Goal: Task Accomplishment & Management: Manage account settings

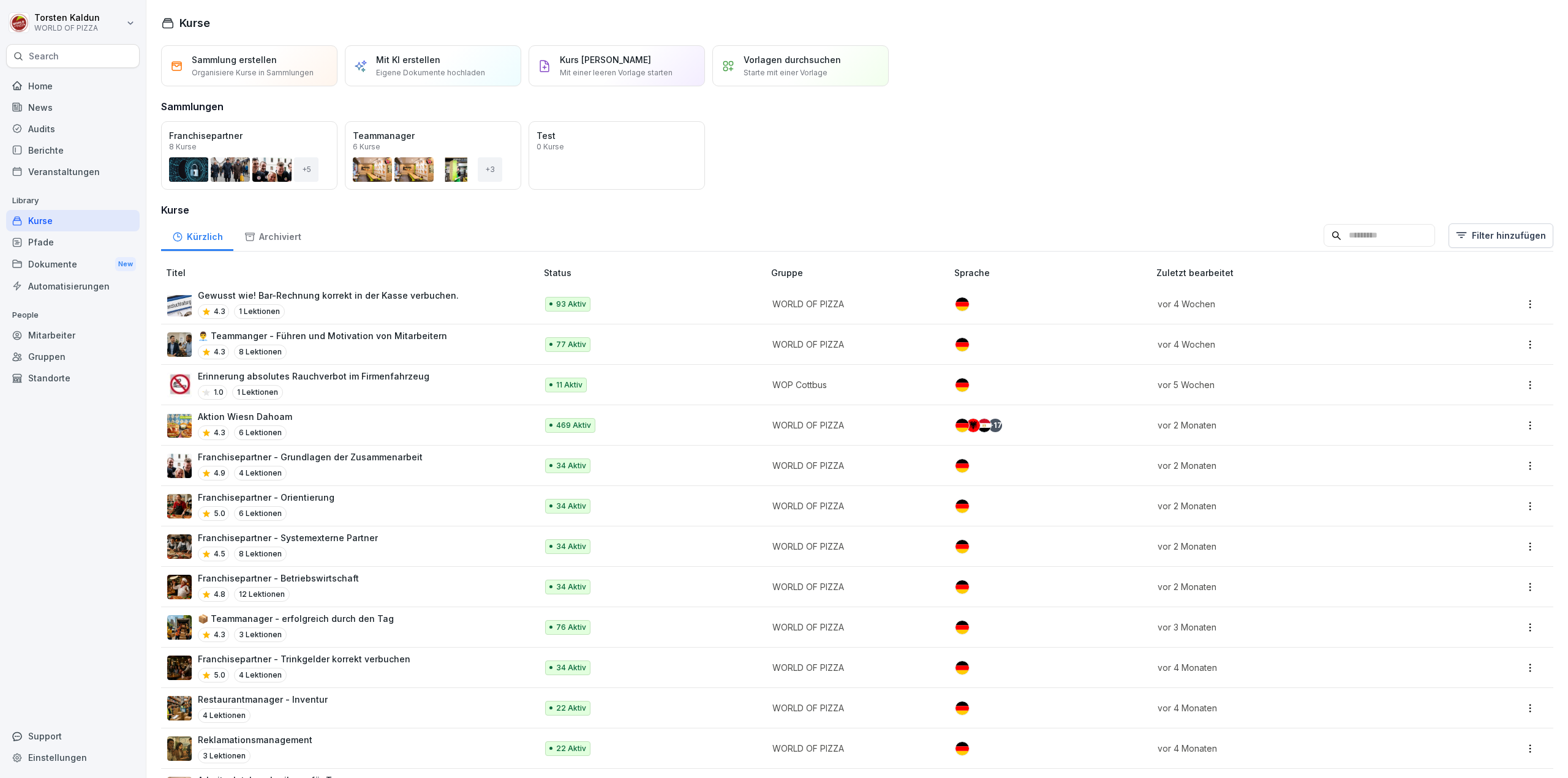
click at [57, 255] on div "Dokumente New" at bounding box center [73, 264] width 133 height 22
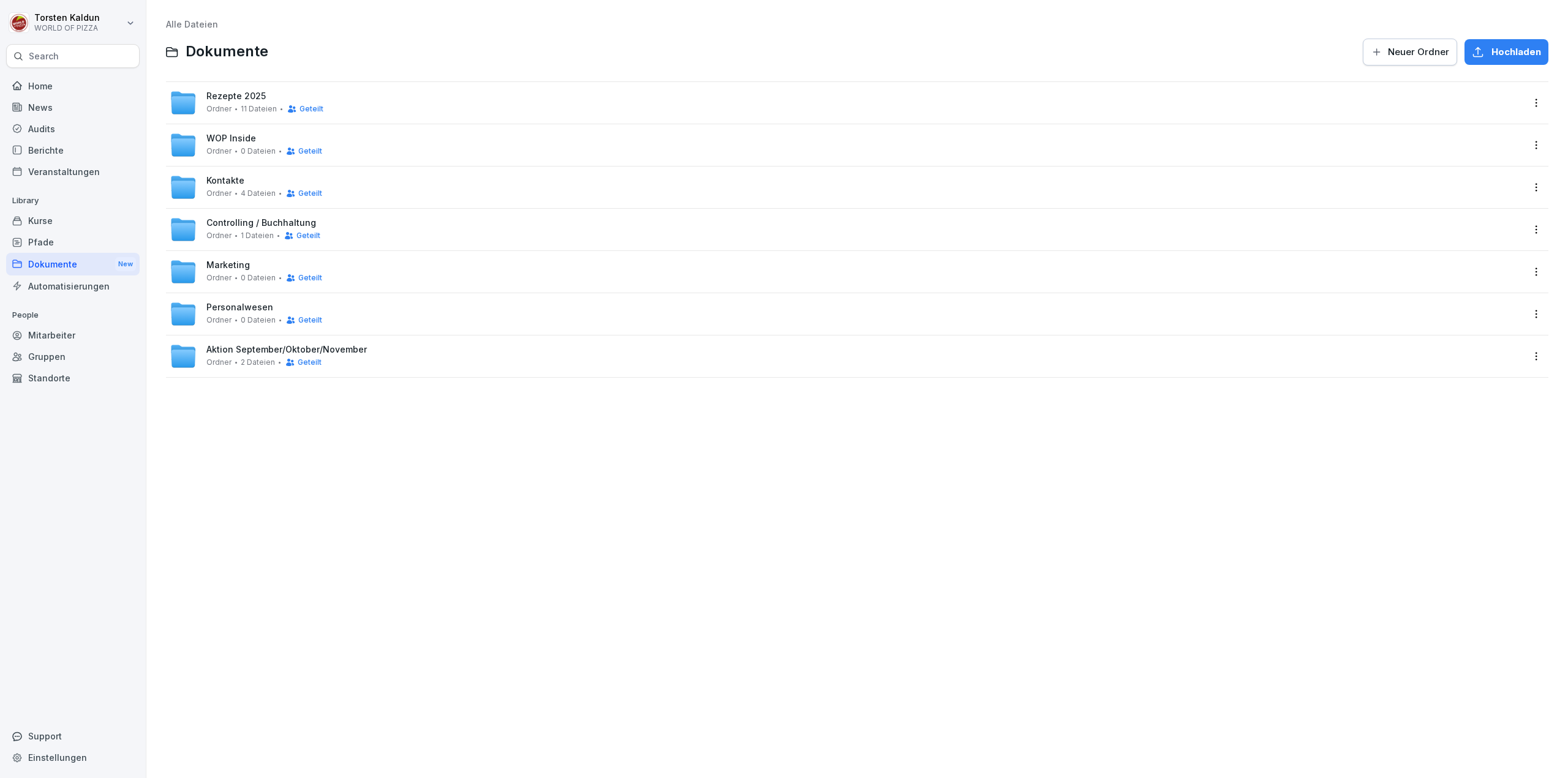
click at [414, 191] on div "Kontakte Ordner 4 Dateien Geteilt" at bounding box center [846, 187] width 1353 height 27
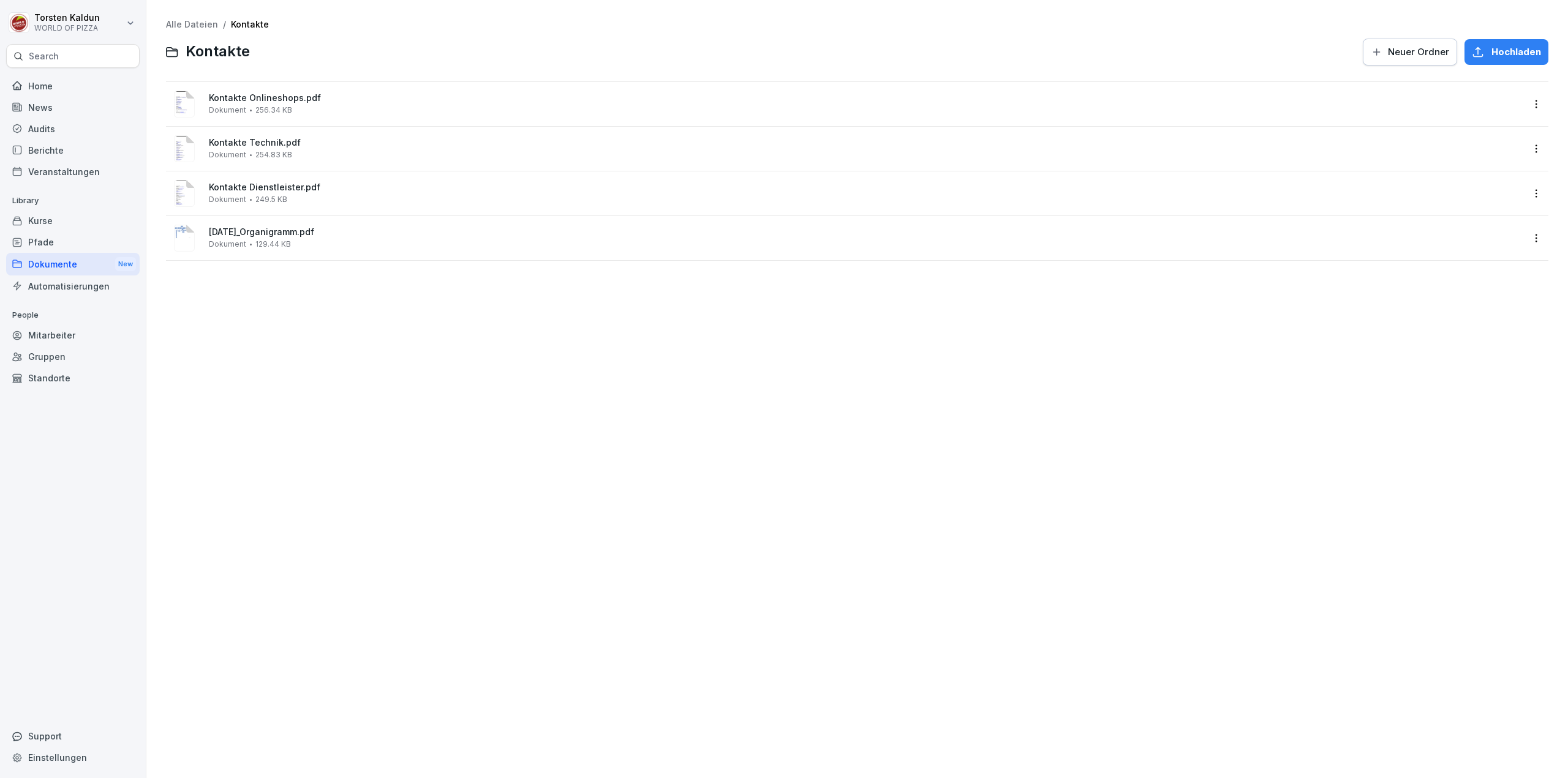
click at [1523, 104] on html "[PERSON_NAME] WORLD OF PIZZA Search Home News Audits Berichte Veranstaltungen L…" at bounding box center [784, 389] width 1568 height 778
click at [1472, 271] on div "Löschen" at bounding box center [1473, 276] width 129 height 25
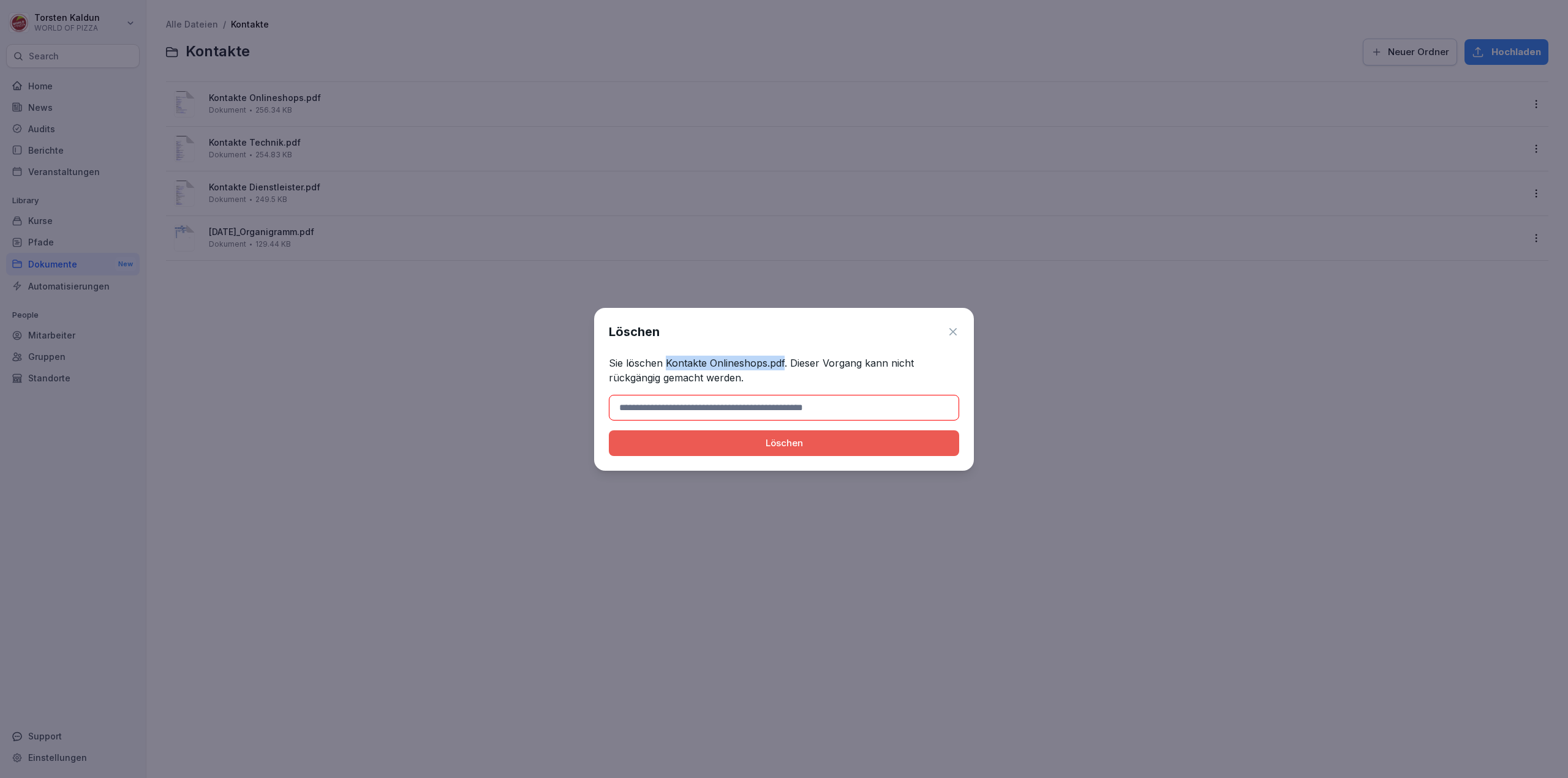
drag, startPoint x: 667, startPoint y: 361, endPoint x: 784, endPoint y: 361, distance: 117.0
click at [784, 361] on p "Sie löschen Kontakte Onlineshops.pdf. Dieser Vorgang kann nicht rückgängig gema…" at bounding box center [784, 370] width 350 height 29
copy p "Kontakte Onlineshops.pdf"
click at [788, 407] on input at bounding box center [784, 407] width 350 height 26
paste input "**********"
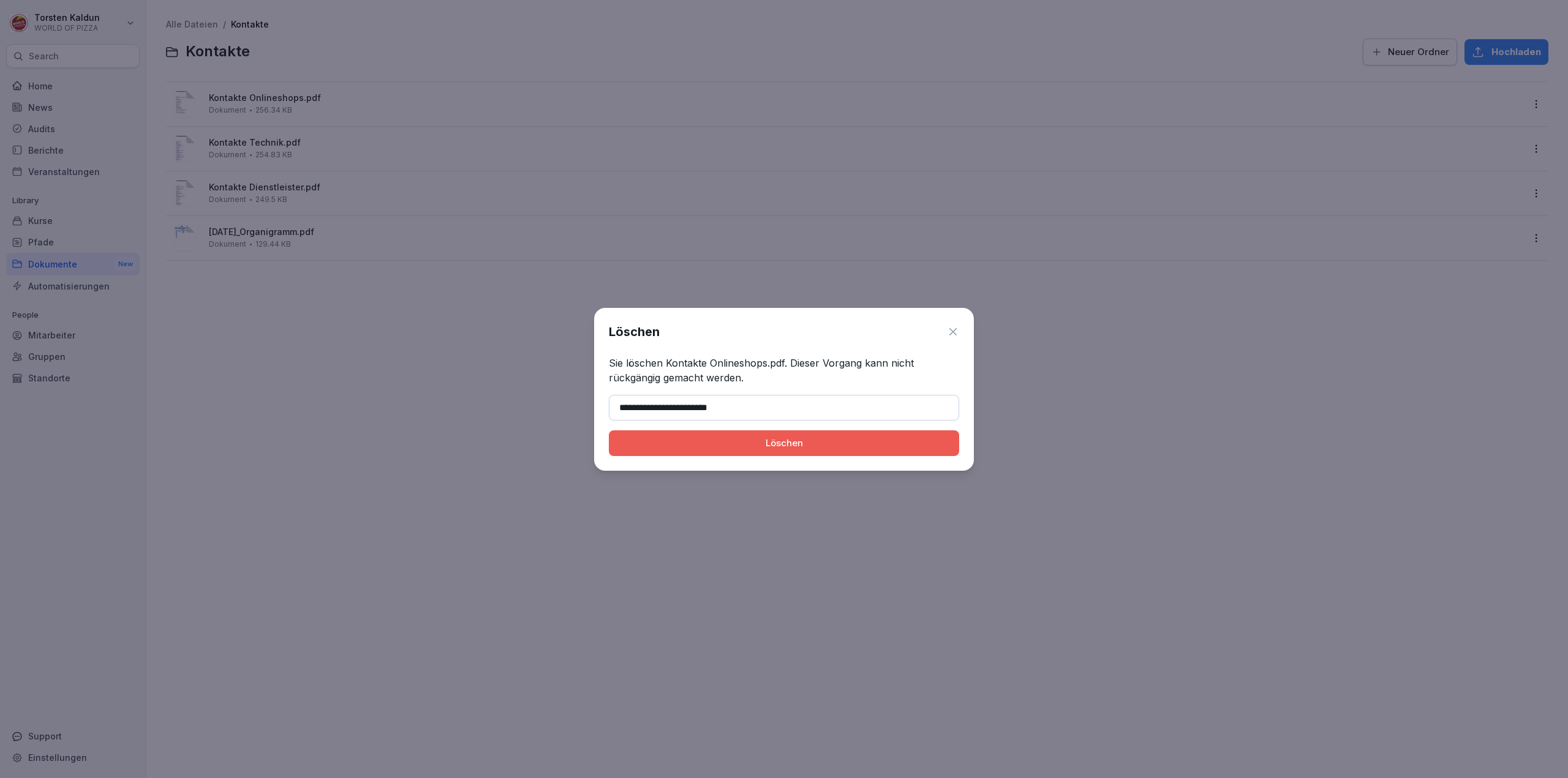
type input "**********"
click at [839, 448] on div "Löschen" at bounding box center [784, 443] width 331 height 14
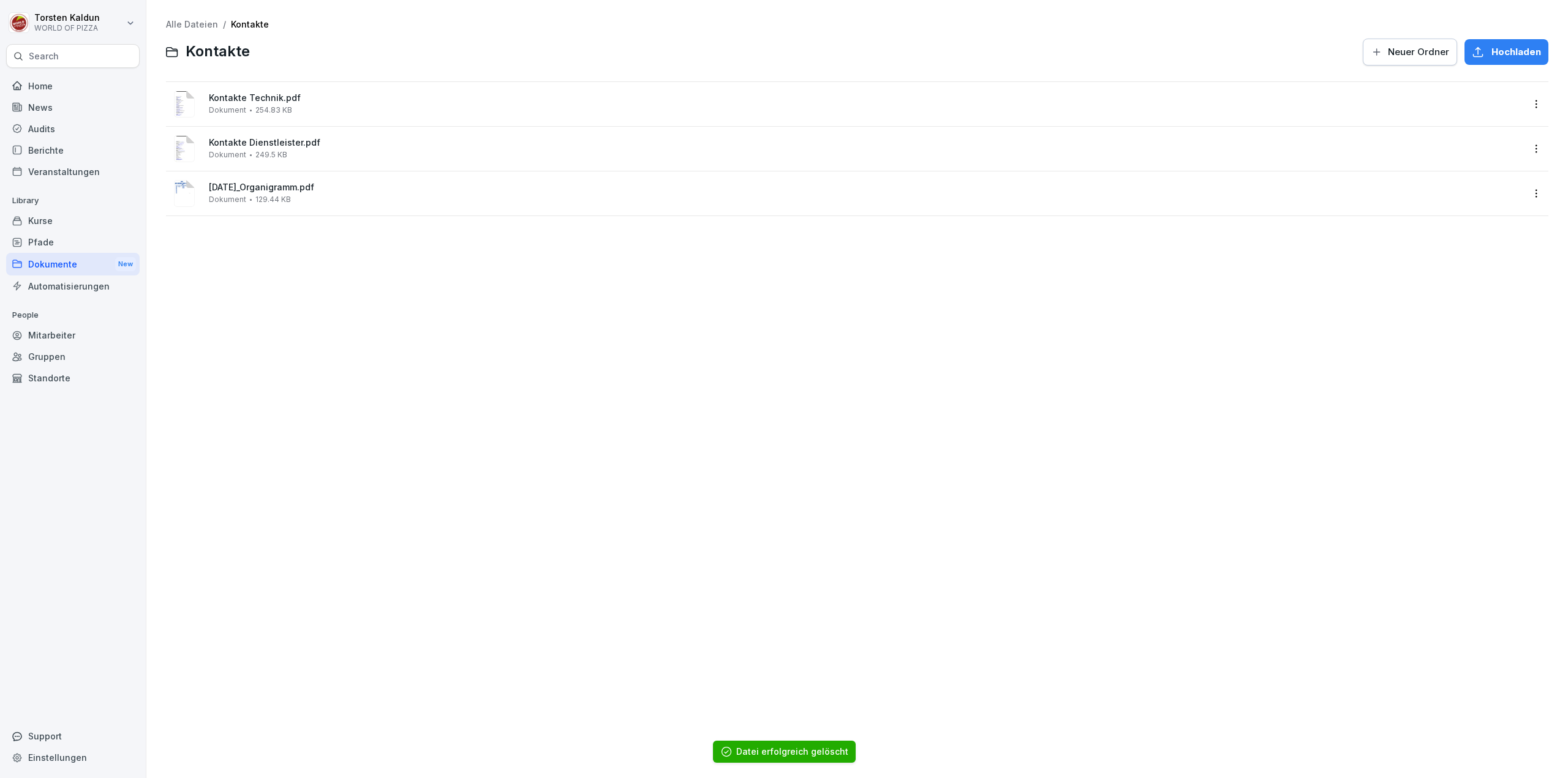
click at [1504, 62] on button "Hochladen" at bounding box center [1506, 52] width 84 height 26
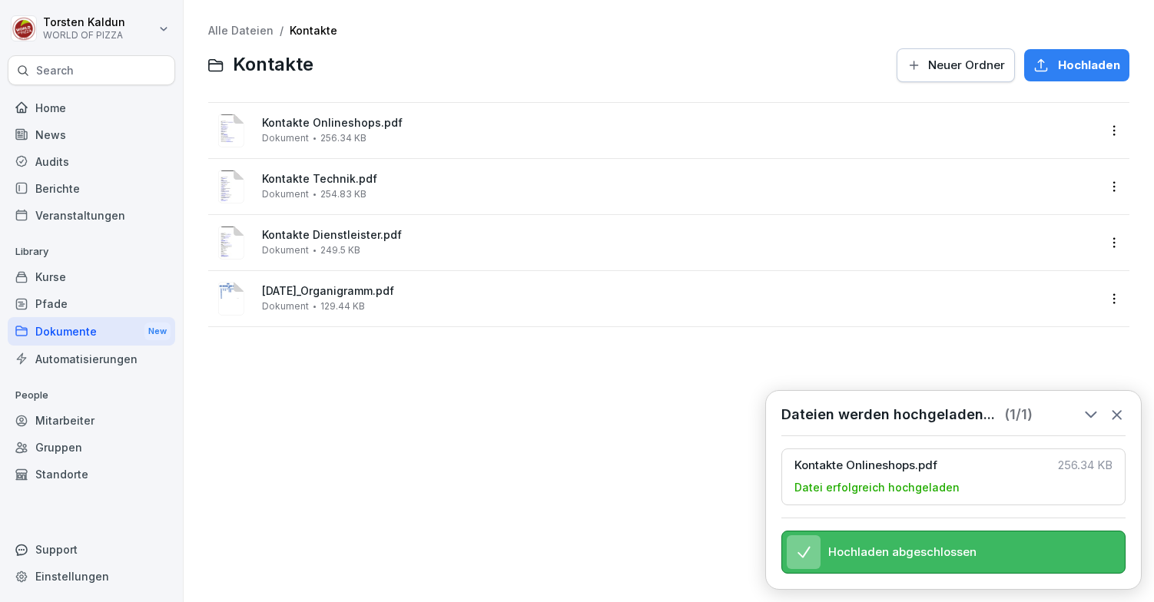
drag, startPoint x: 1135, startPoint y: 627, endPoint x: 1125, endPoint y: 676, distance: 50.3
click at [1125, 602] on html "[PERSON_NAME] WORLD OF PIZZA Search Home News Audits Berichte Veranstaltungen L…" at bounding box center [577, 301] width 1154 height 602
